Goal: Task Accomplishment & Management: Manage account settings

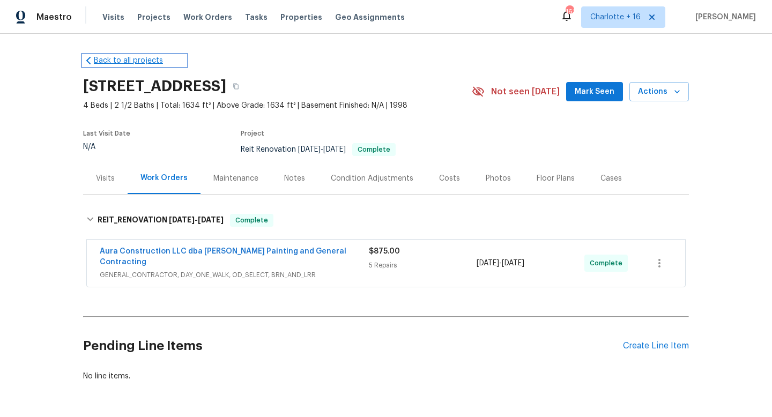
click at [130, 63] on link "Back to all projects" at bounding box center [134, 60] width 103 height 11
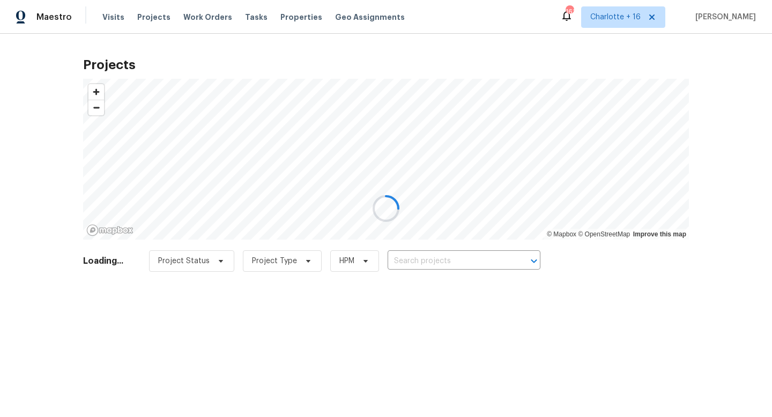
click at [430, 262] on div at bounding box center [386, 208] width 772 height 417
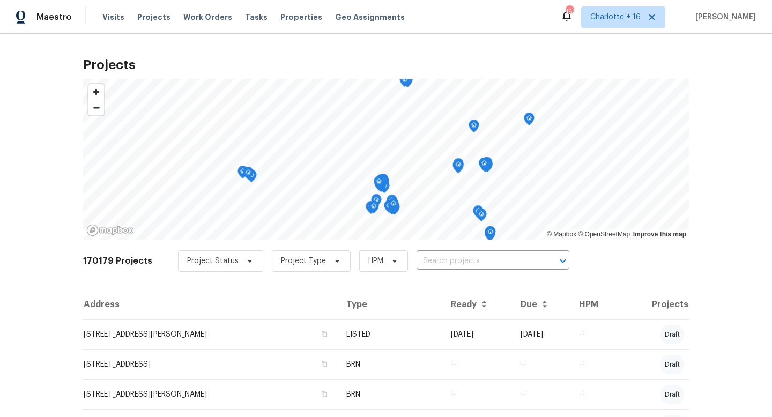
click at [430, 262] on input "text" at bounding box center [477, 261] width 123 height 17
type input "18502 huron"
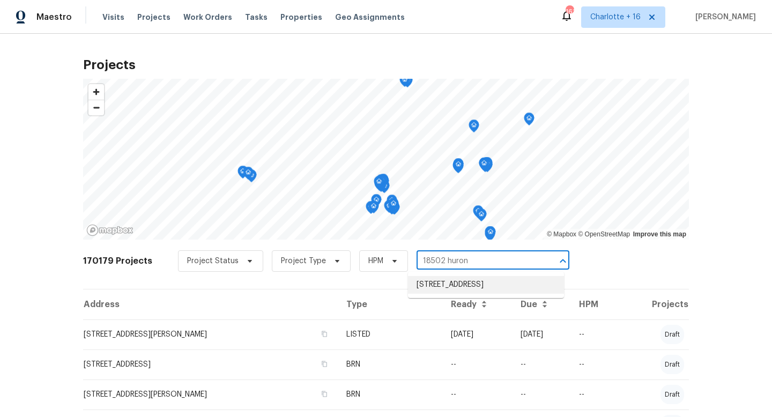
click at [450, 294] on li "[STREET_ADDRESS]" at bounding box center [486, 285] width 156 height 18
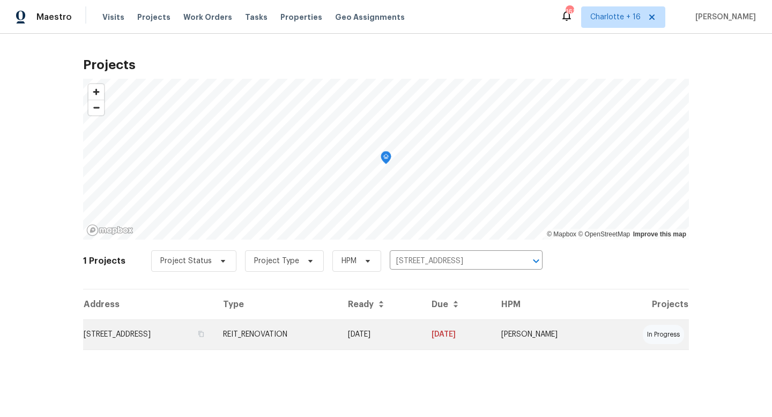
click at [214, 334] on td "[STREET_ADDRESS]" at bounding box center [148, 334] width 131 height 30
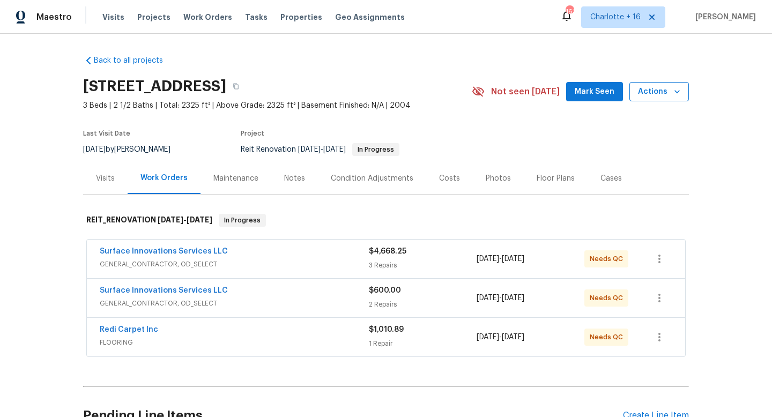
click at [650, 94] on span "Actions" at bounding box center [659, 91] width 42 height 13
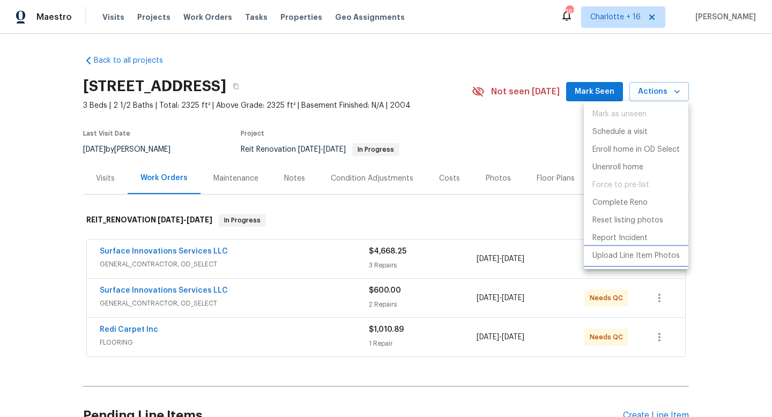
click at [628, 255] on p "Upload Line Item Photos" at bounding box center [635, 255] width 87 height 11
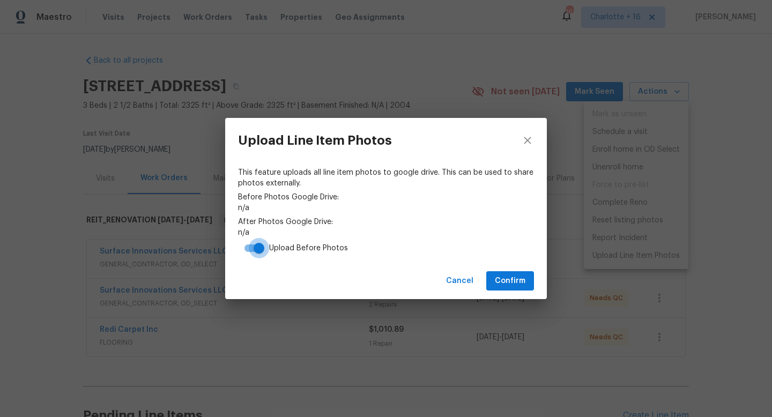
click at [257, 245] on input "checkbox" at bounding box center [258, 248] width 61 height 20
checkbox input "false"
click at [517, 282] on span "Confirm" at bounding box center [510, 280] width 31 height 13
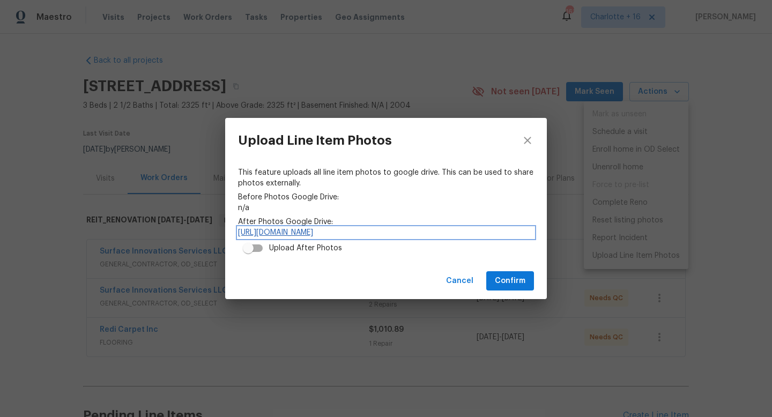
click at [336, 232] on link "[URL][DOMAIN_NAME]" at bounding box center [386, 232] width 296 height 11
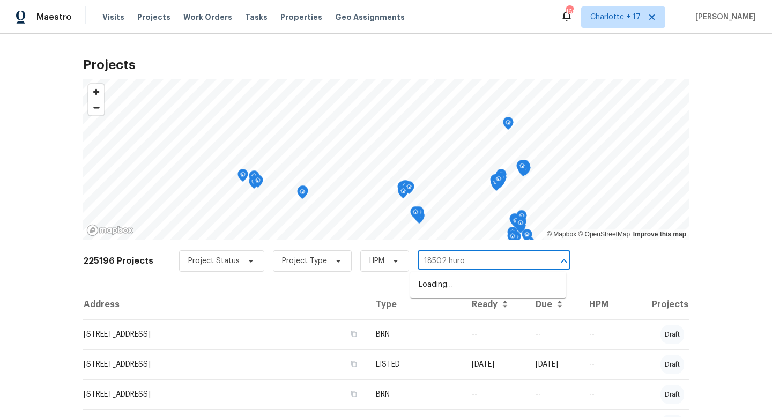
type input "18502 huron"
click at [469, 294] on li "[STREET_ADDRESS]" at bounding box center [488, 285] width 156 height 18
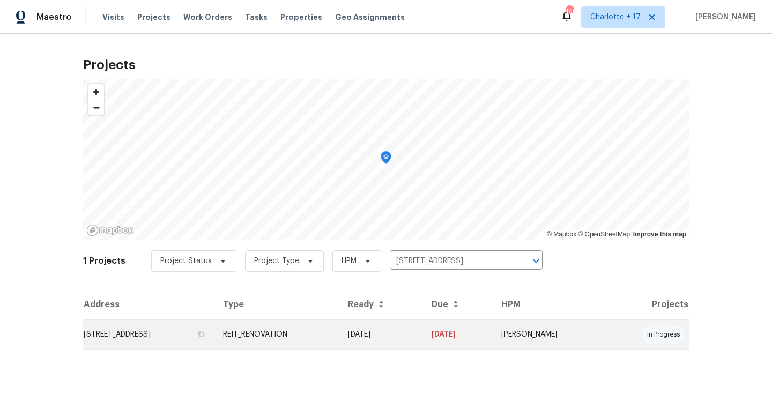
click at [169, 339] on td "[STREET_ADDRESS]" at bounding box center [148, 334] width 131 height 30
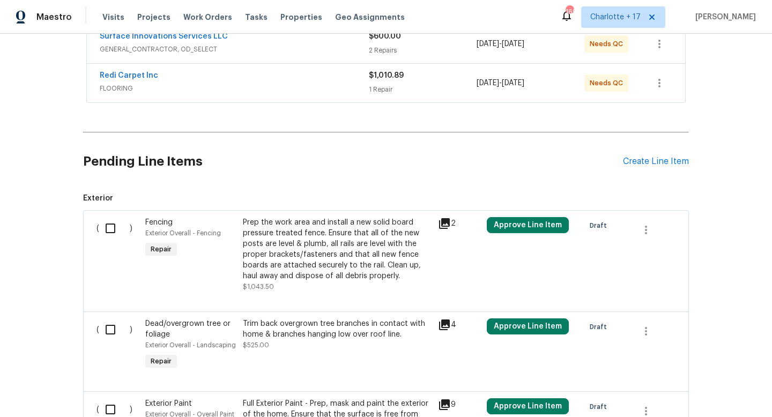
scroll to position [282, 0]
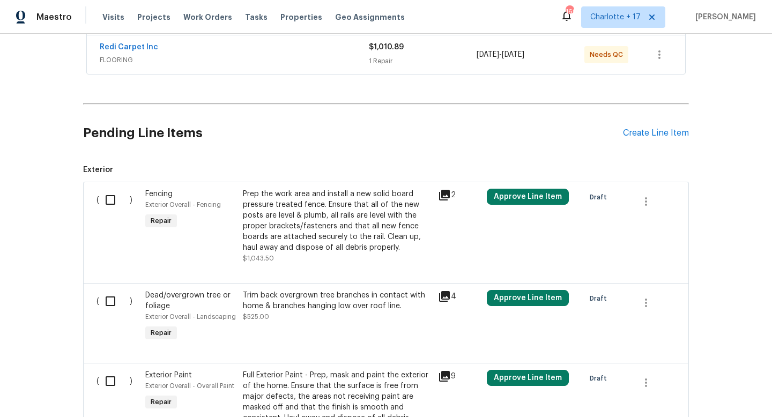
click at [111, 203] on input "checkbox" at bounding box center [114, 200] width 31 height 23
checkbox input "true"
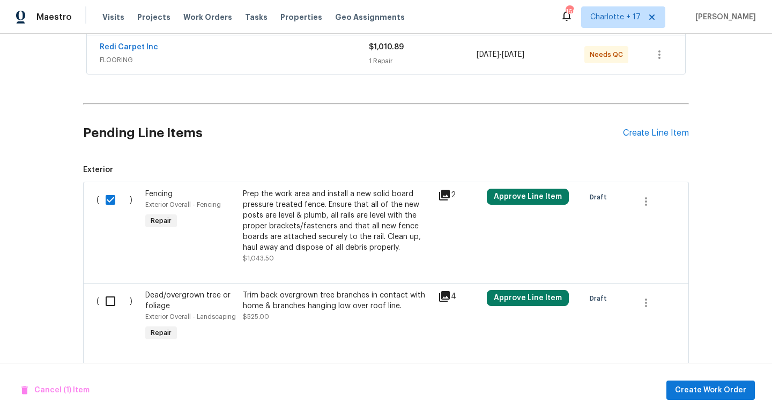
click at [109, 298] on input "checkbox" at bounding box center [114, 301] width 31 height 23
checkbox input "true"
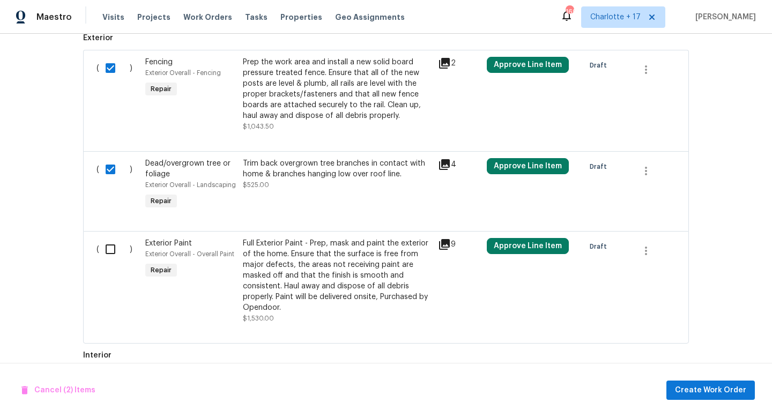
scroll to position [429, 0]
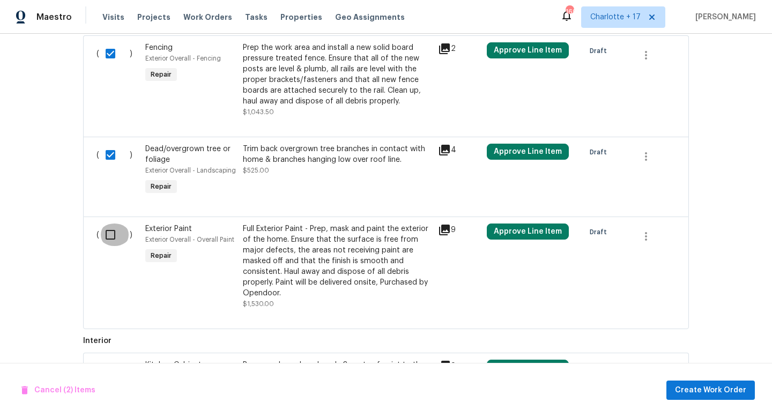
click at [110, 237] on input "checkbox" at bounding box center [114, 234] width 31 height 23
checkbox input "true"
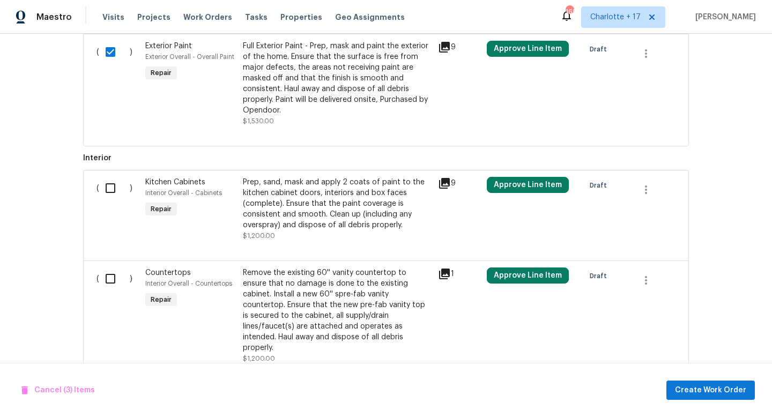
scroll to position [641, 0]
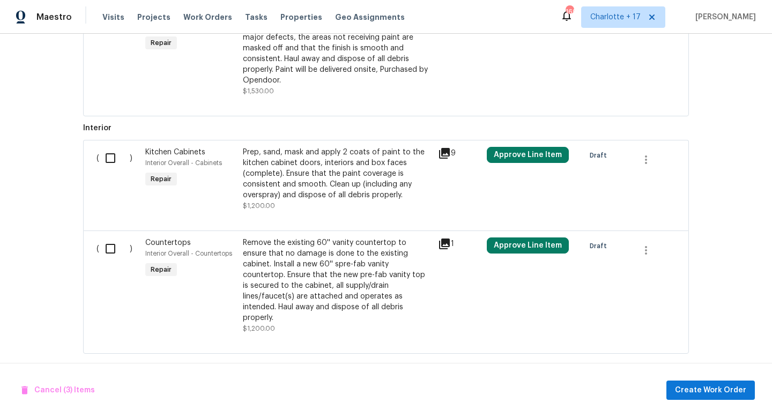
click at [110, 157] on input "checkbox" at bounding box center [114, 158] width 31 height 23
checkbox input "true"
click at [107, 255] on input "checkbox" at bounding box center [114, 248] width 31 height 23
checkbox input "true"
click at [82, 388] on span "Cancel (5) Items" at bounding box center [57, 390] width 73 height 13
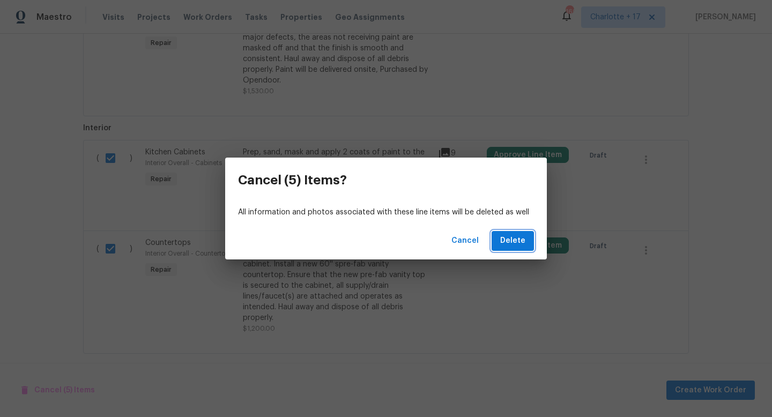
click at [527, 241] on button "Delete" at bounding box center [512, 241] width 42 height 20
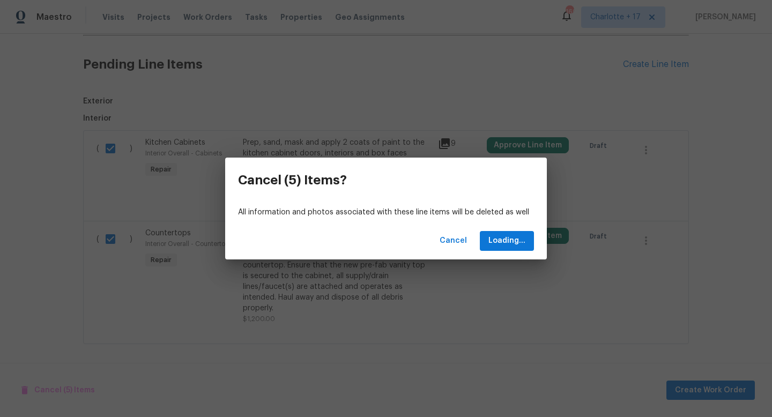
scroll to position [107, 0]
